Goal: Task Accomplishment & Management: Use online tool/utility

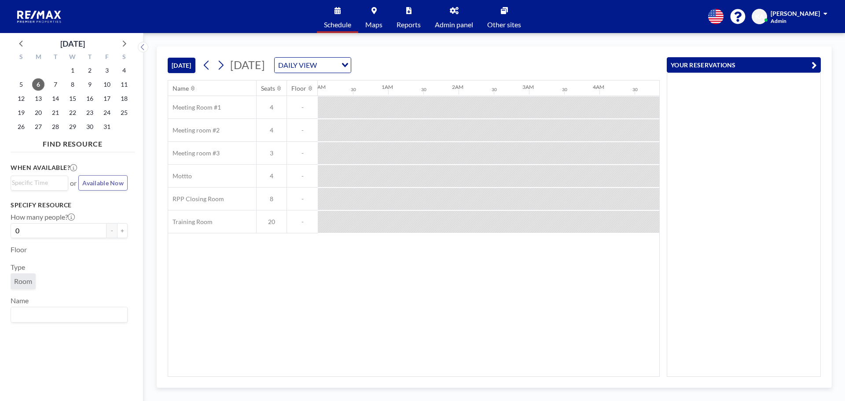
scroll to position [0, 599]
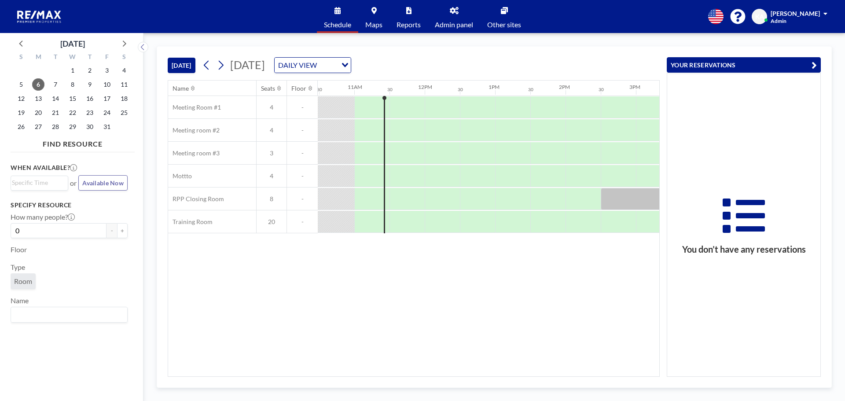
scroll to position [0, 740]
click at [455, 118] on div at bounding box center [441, 107] width 35 height 22
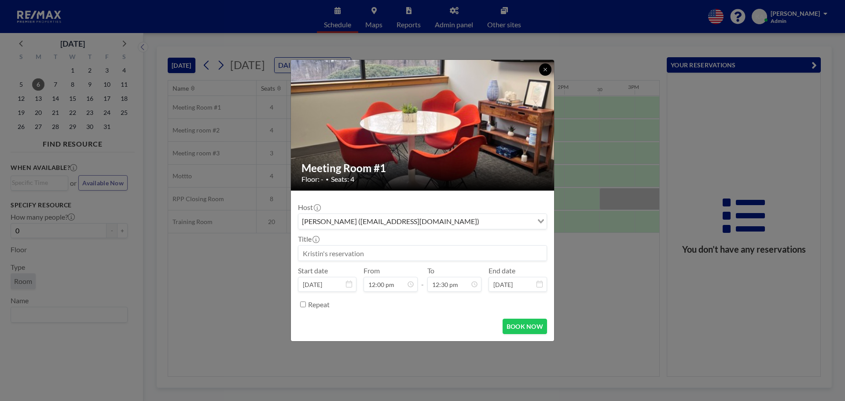
click at [544, 70] on icon at bounding box center [545, 69] width 5 height 5
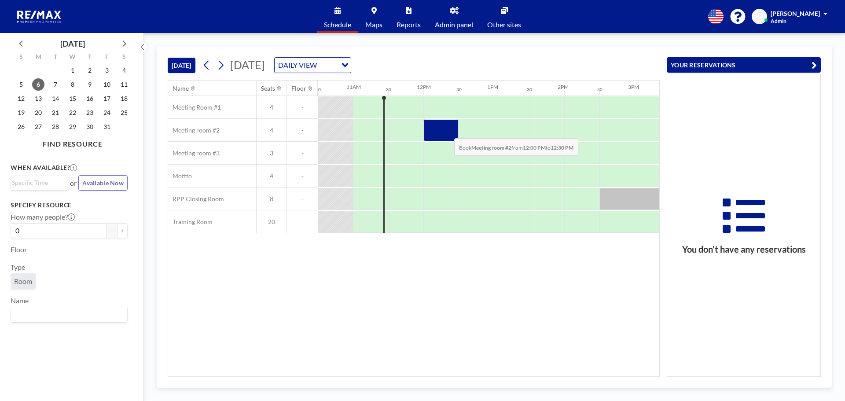
click at [447, 132] on div at bounding box center [441, 130] width 35 height 22
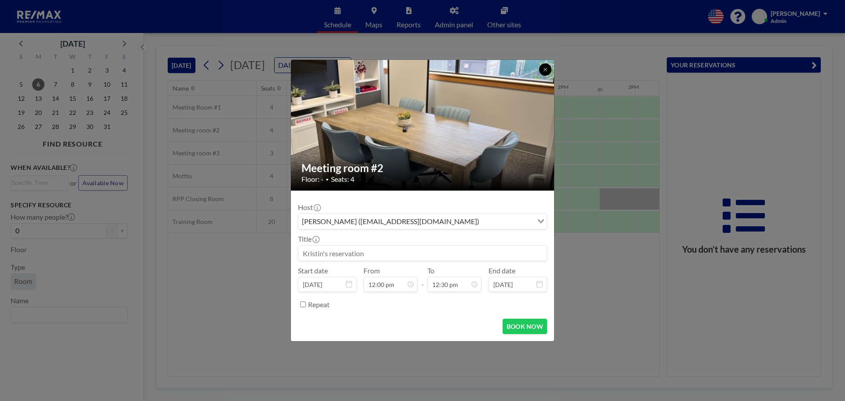
click at [542, 70] on button at bounding box center [545, 69] width 12 height 12
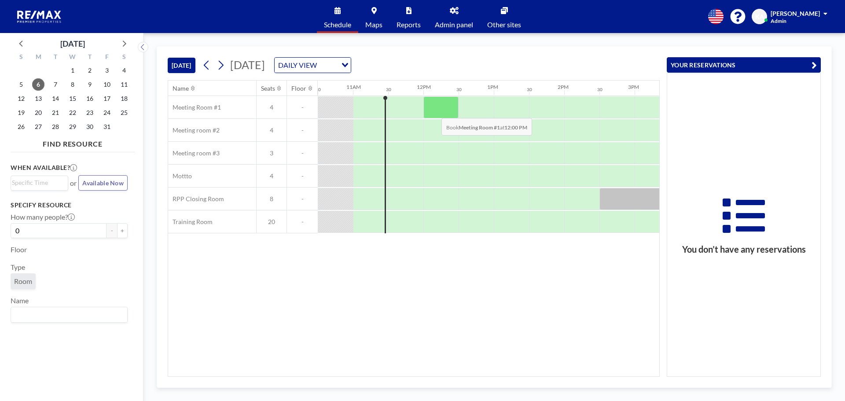
click at [435, 111] on div at bounding box center [441, 107] width 35 height 22
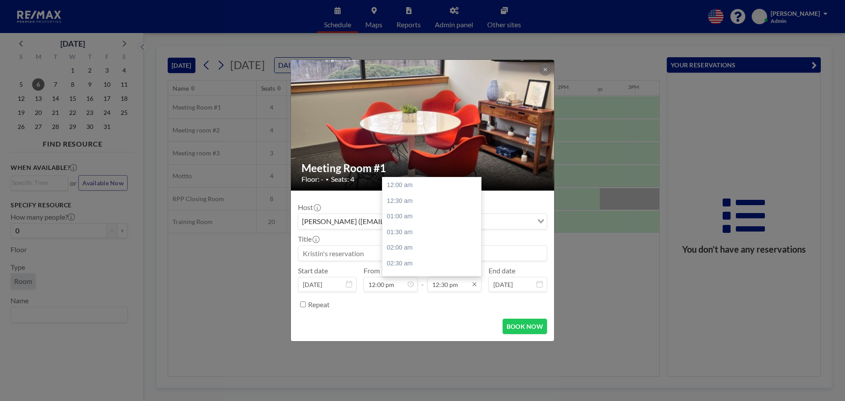
scroll to position [392, 0]
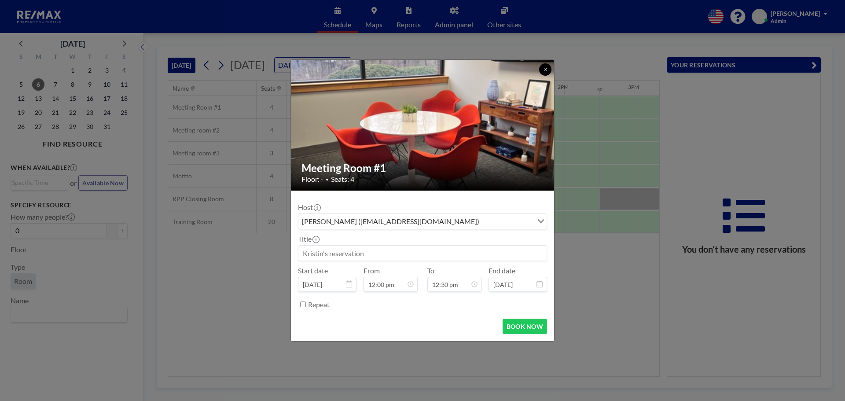
click at [546, 67] on icon at bounding box center [545, 69] width 5 height 5
